Goal: Book appointment/travel/reservation

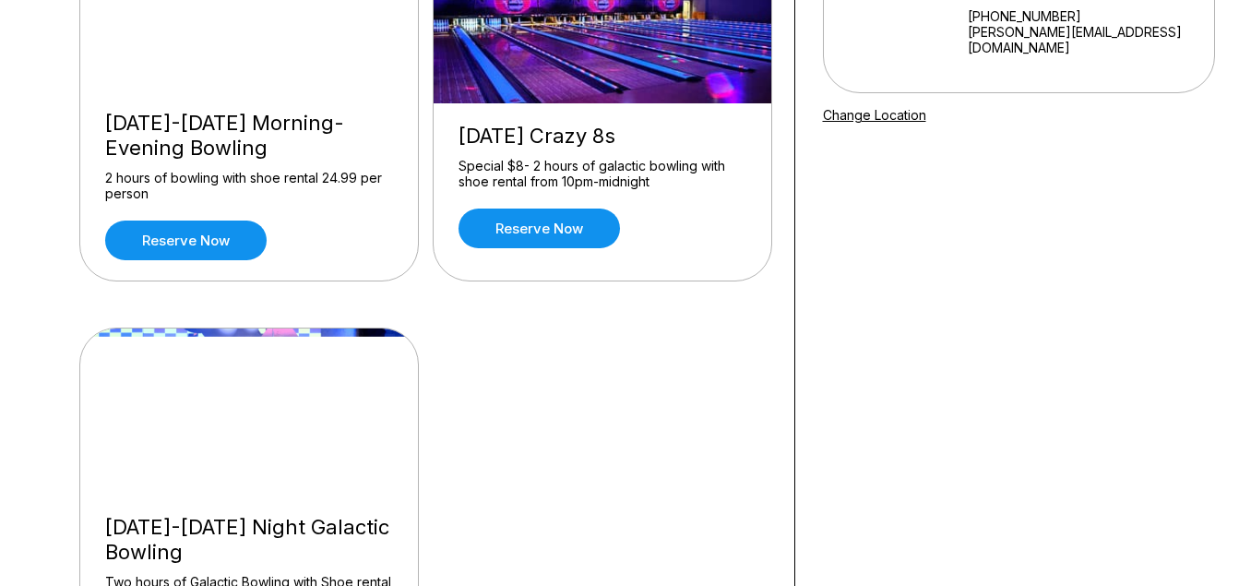
scroll to position [239, 0]
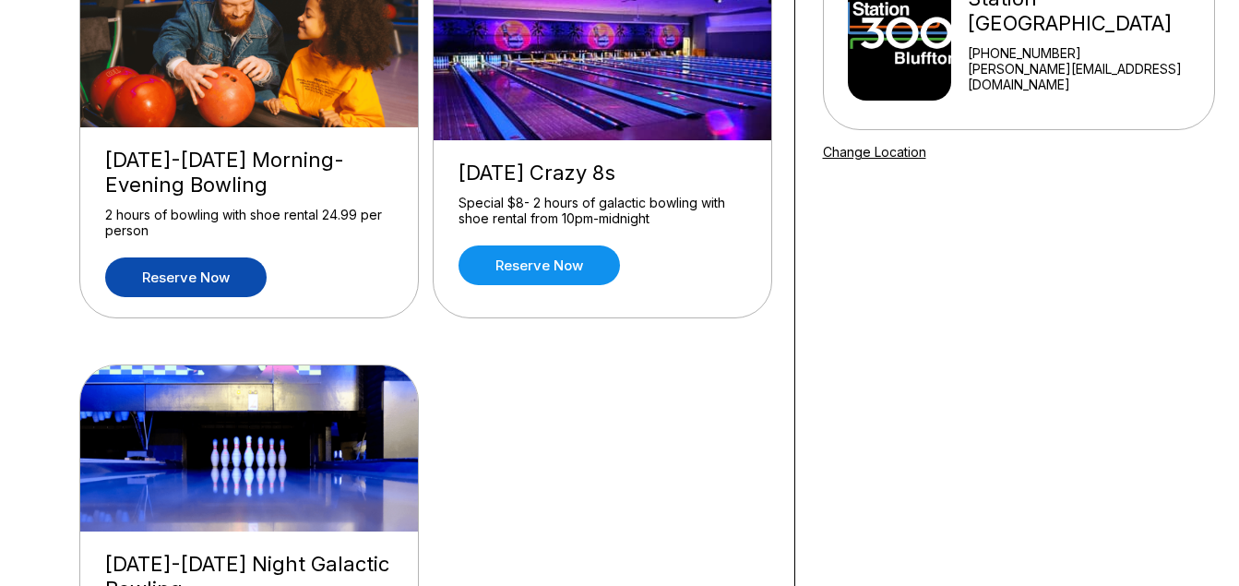
click at [180, 271] on link "Reserve now" at bounding box center [185, 277] width 161 height 40
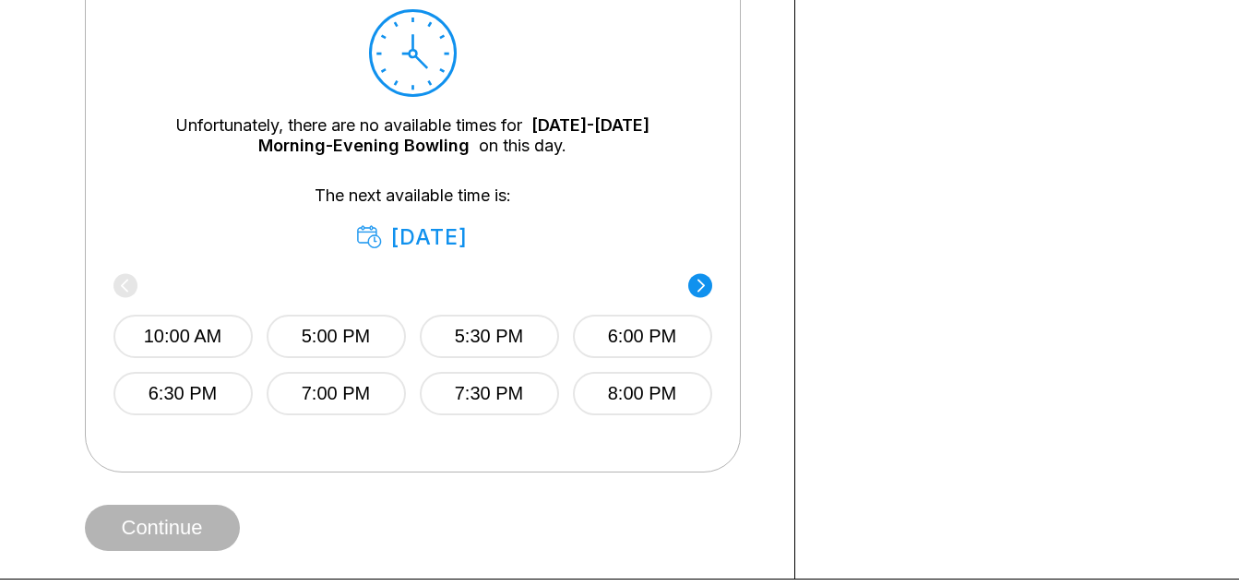
scroll to position [886, 0]
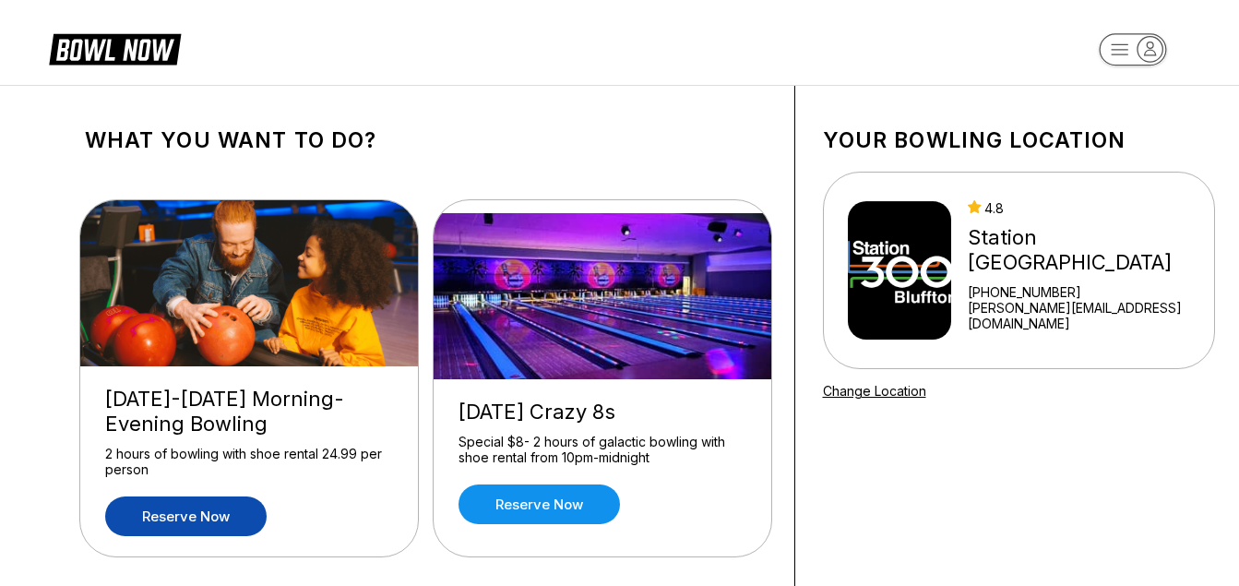
click at [209, 513] on link "Reserve now" at bounding box center [185, 516] width 161 height 40
